Goal: Ask a question

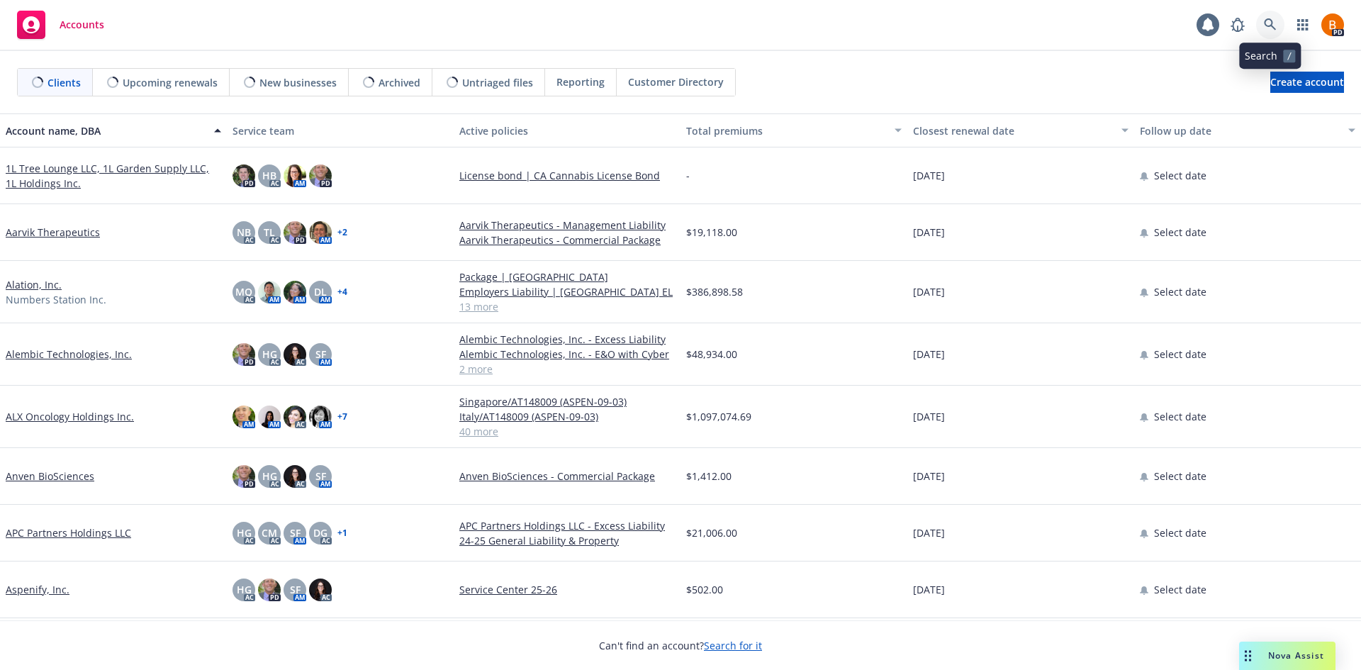
click at [1272, 29] on icon at bounding box center [1270, 24] width 13 height 13
click at [1292, 652] on span "Nova Assist" at bounding box center [1296, 655] width 56 height 12
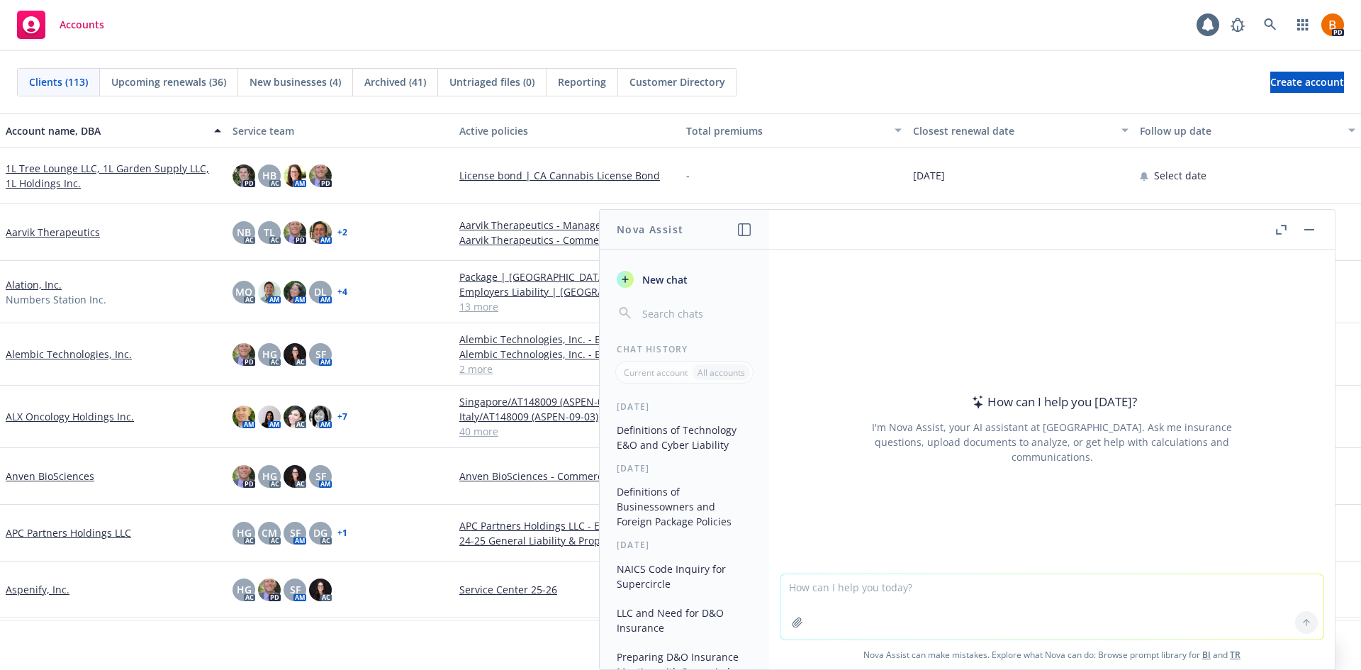
click at [955, 611] on textarea at bounding box center [1051, 606] width 543 height 65
type textarea "Components of a strong risk management program"
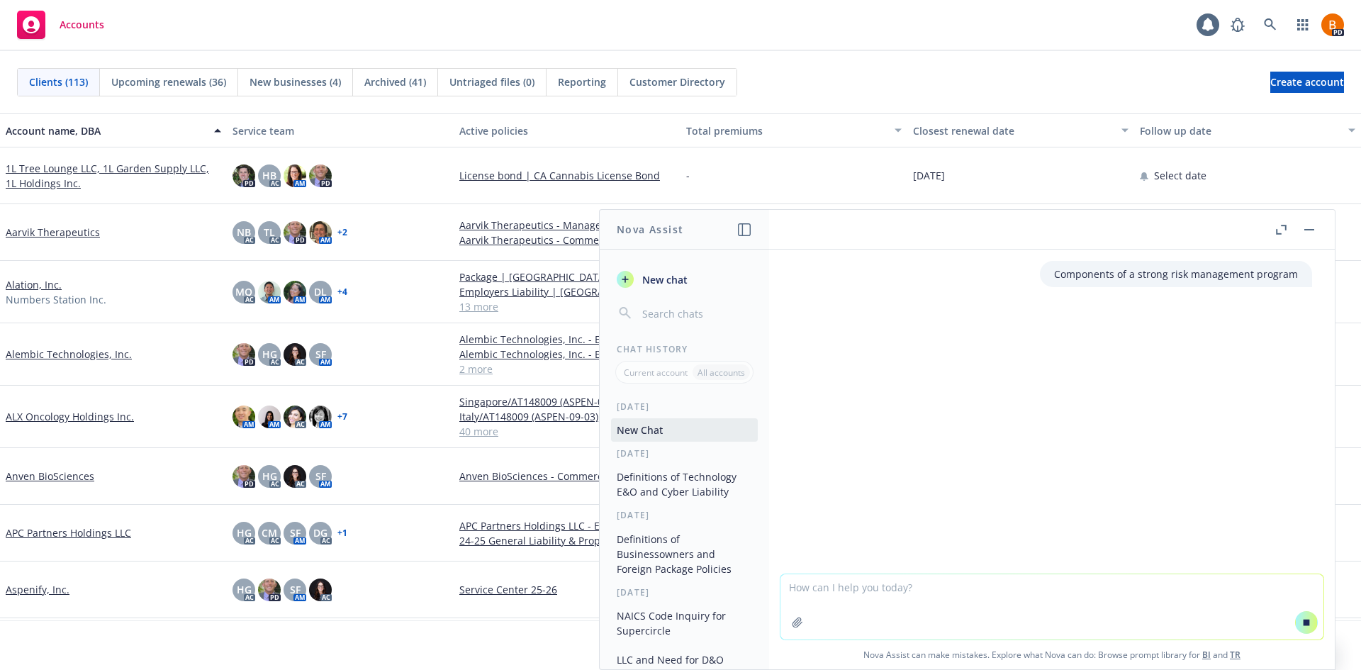
click at [1272, 233] on button at bounding box center [1280, 229] width 17 height 17
click at [1279, 230] on icon "button" at bounding box center [1281, 230] width 11 height 10
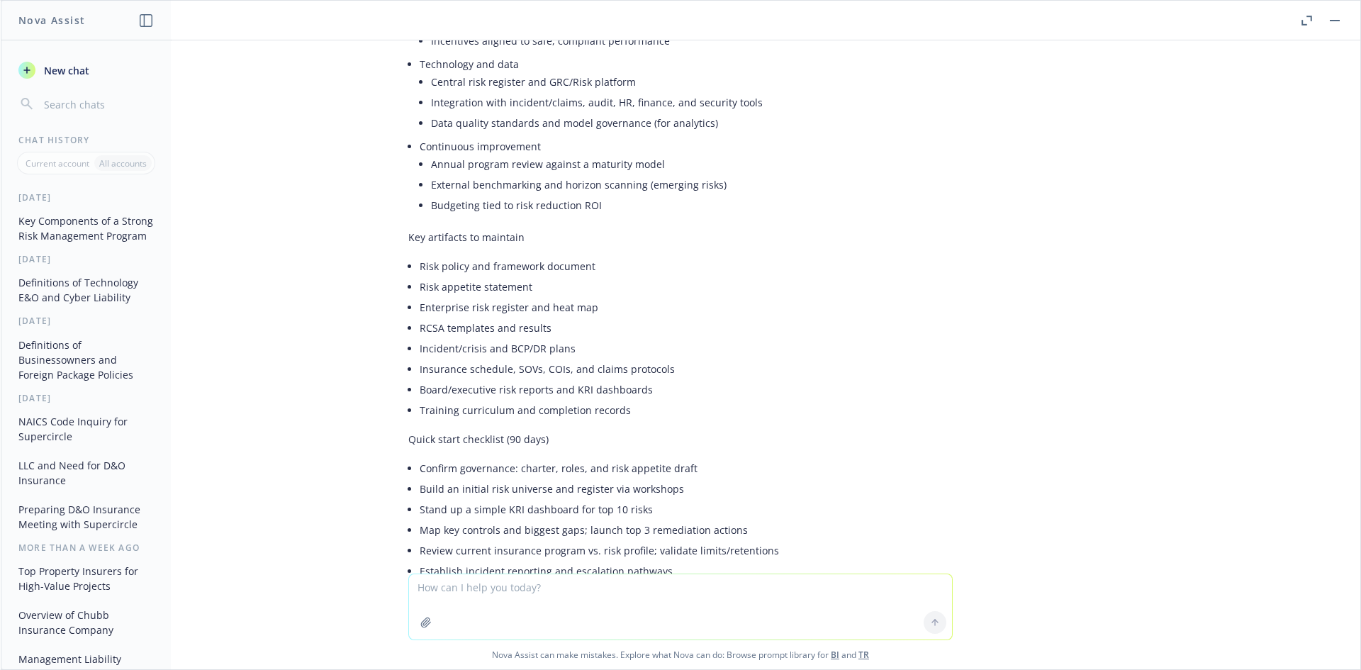
scroll to position [1221, 0]
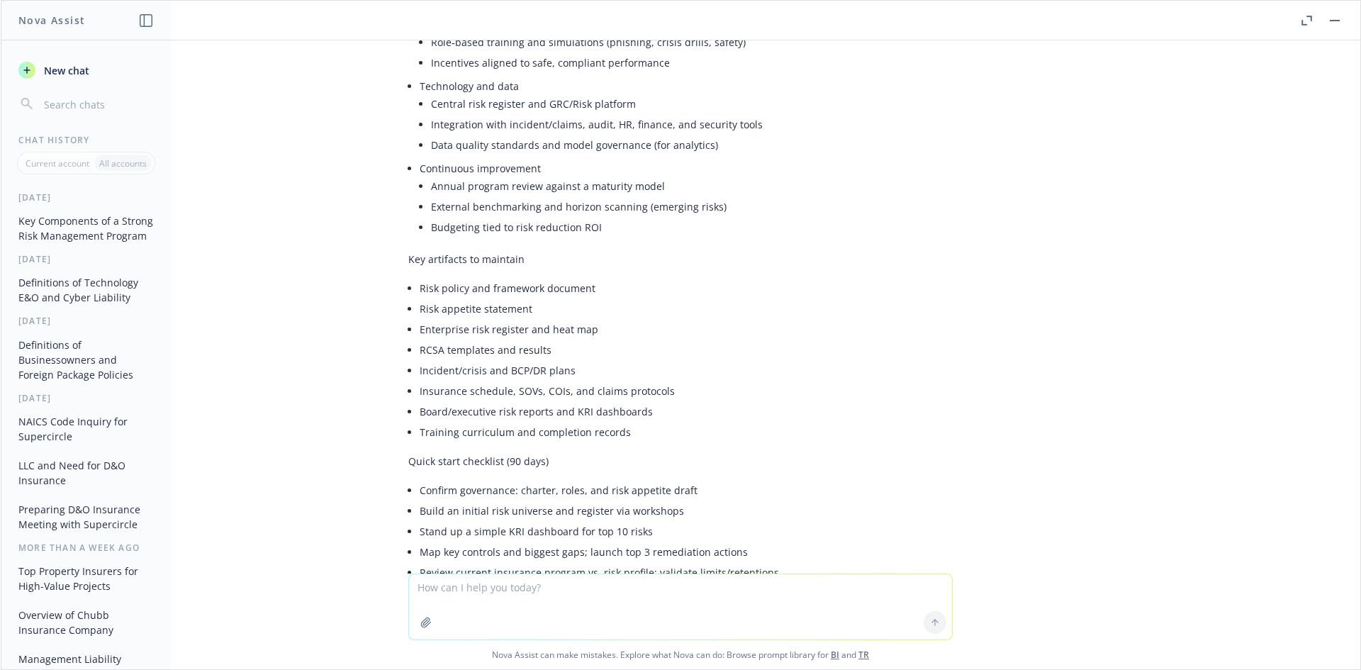
click at [76, 72] on span "New chat" at bounding box center [65, 70] width 48 height 15
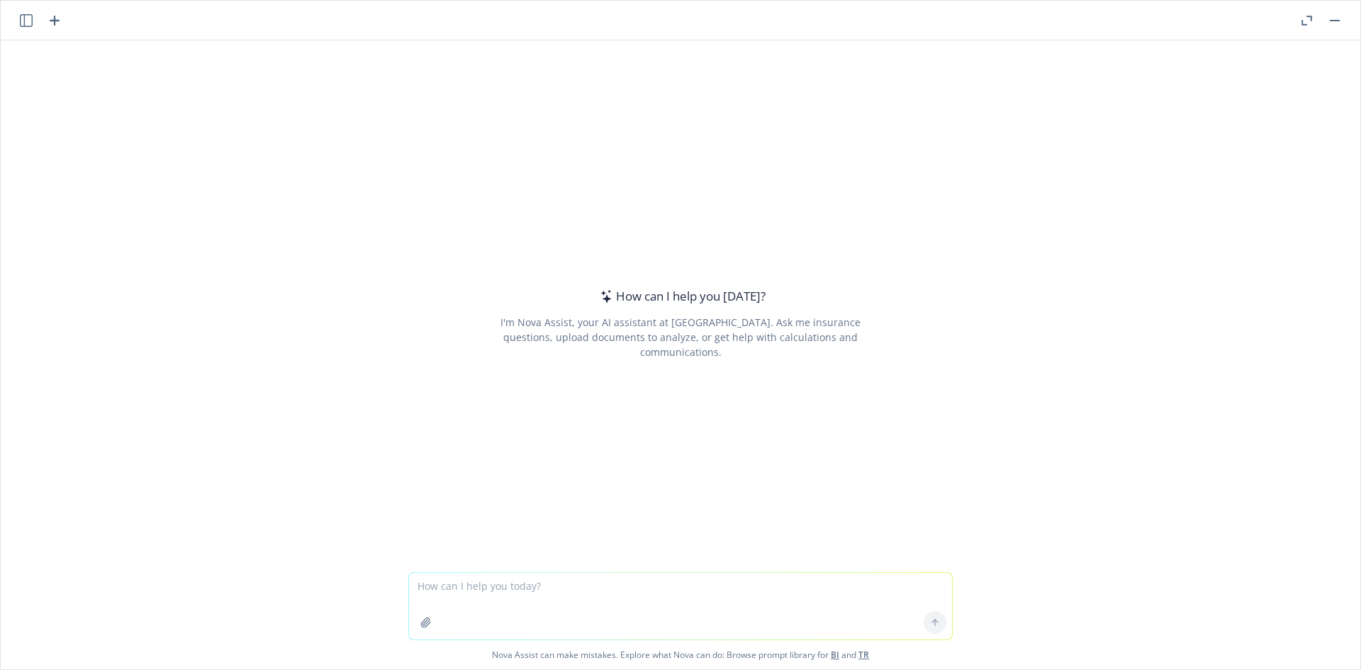
click at [629, 582] on textarea at bounding box center [680, 606] width 543 height 67
click at [587, 588] on textarea "What is the equivalent of the" at bounding box center [680, 606] width 543 height 67
type textarea "What is the equivalent of the EEOC in [GEOGRAPHIC_DATA]?"
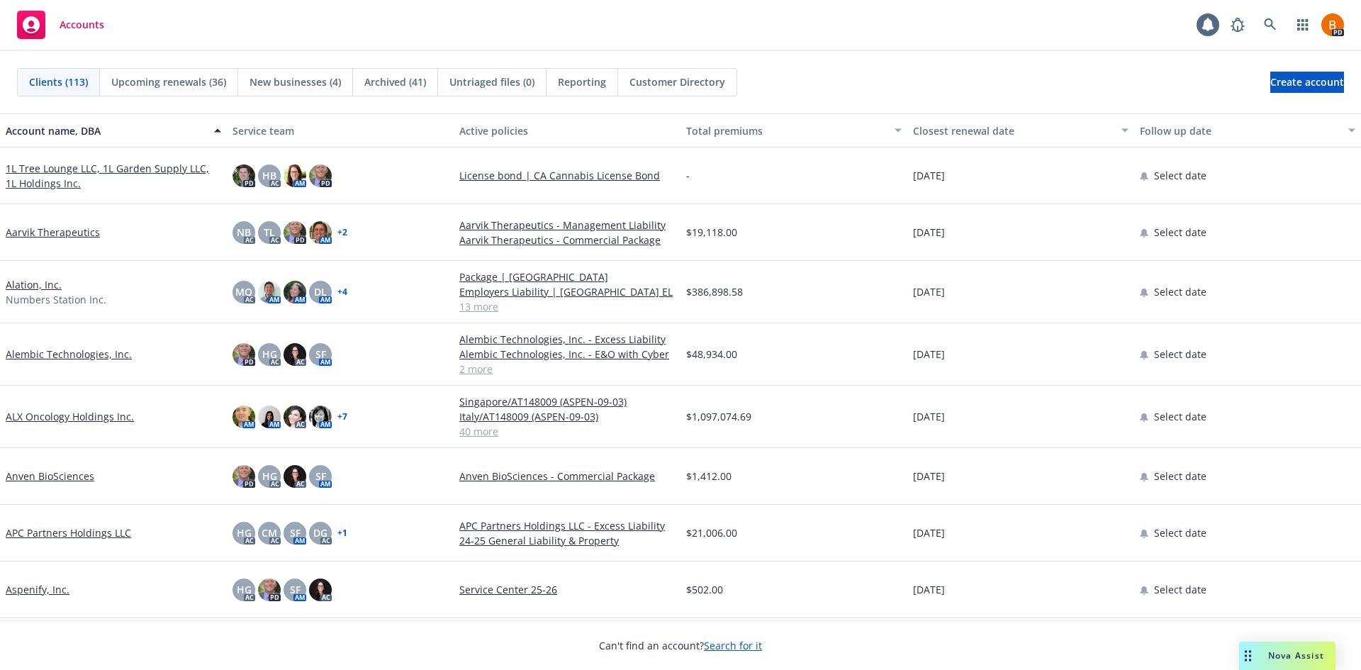
click at [1279, 658] on span "Nova Assist" at bounding box center [1296, 655] width 56 height 12
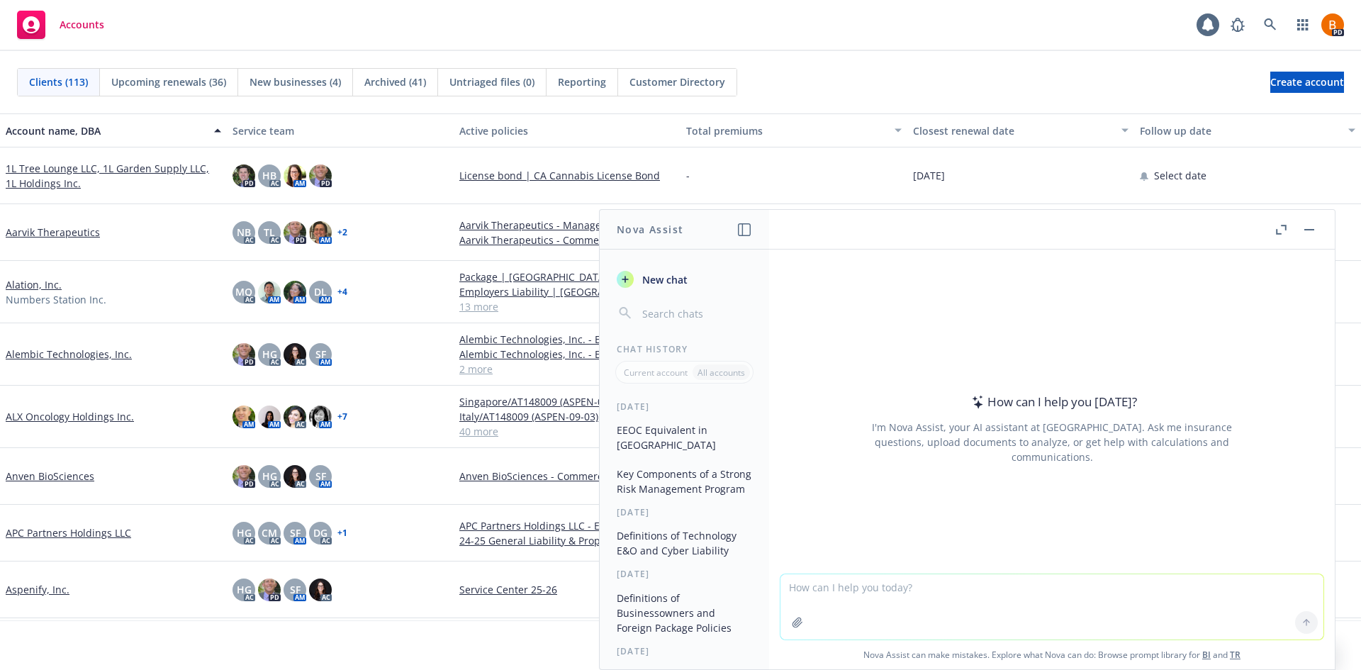
click at [941, 609] on textarea at bounding box center [1051, 606] width 543 height 65
type textarea "Claims made policy form"
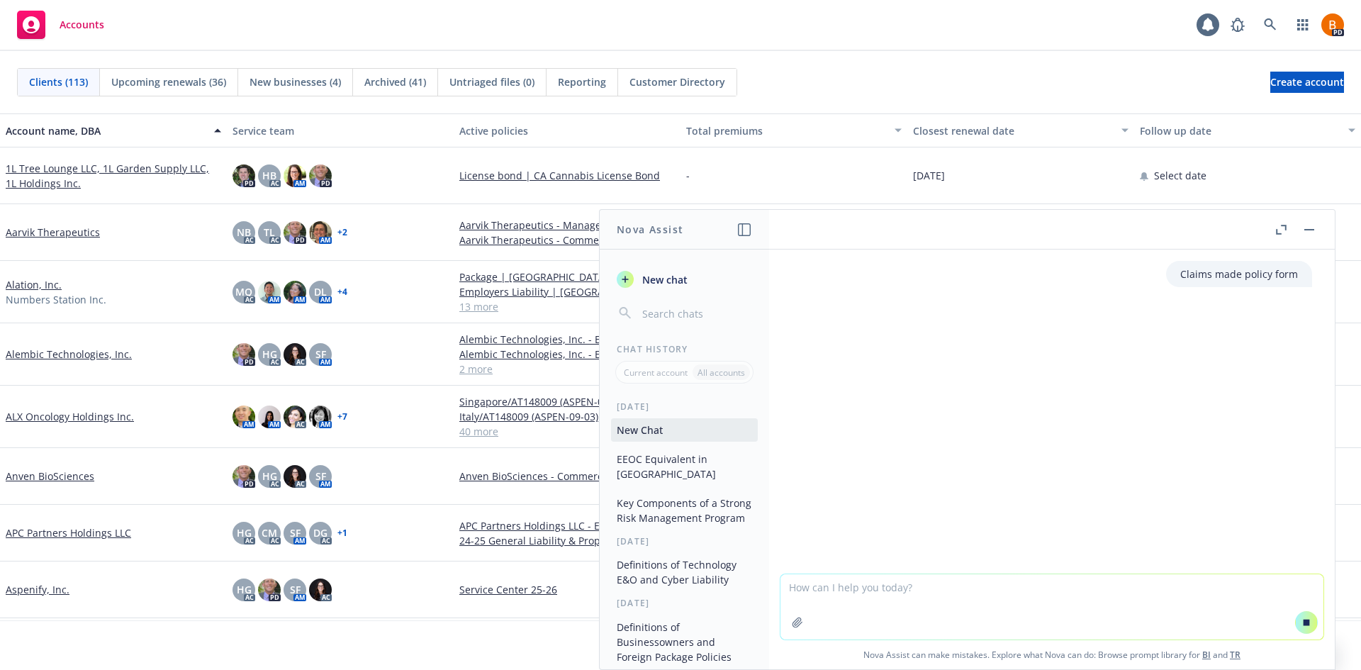
click at [1276, 225] on icon "button" at bounding box center [1281, 230] width 11 height 10
